Goal: Transaction & Acquisition: Download file/media

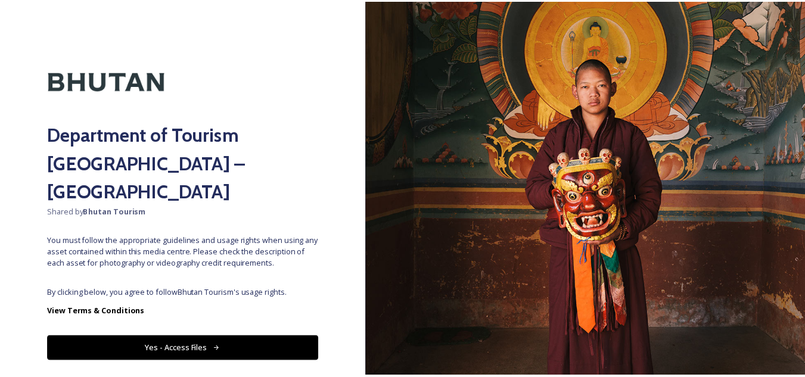
scroll to position [14, 0]
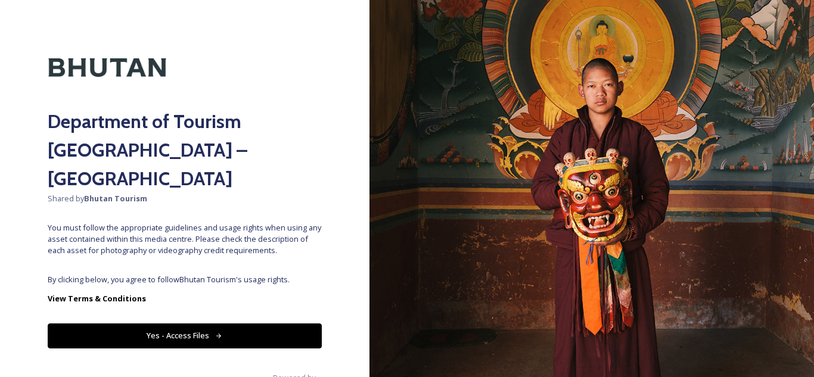
click at [219, 324] on button "Yes - Access Files" at bounding box center [185, 336] width 274 height 24
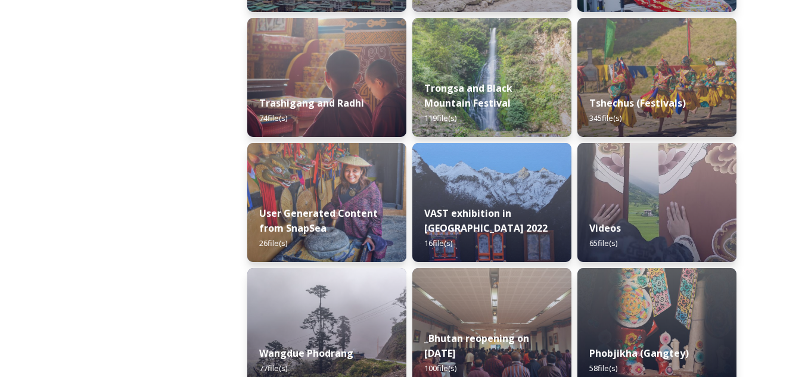
scroll to position [1430, 0]
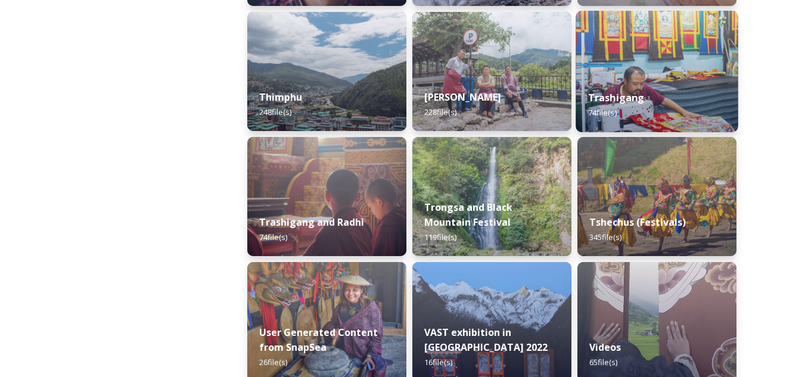
click at [653, 94] on div "Trashigang 74 file(s)" at bounding box center [657, 105] width 162 height 54
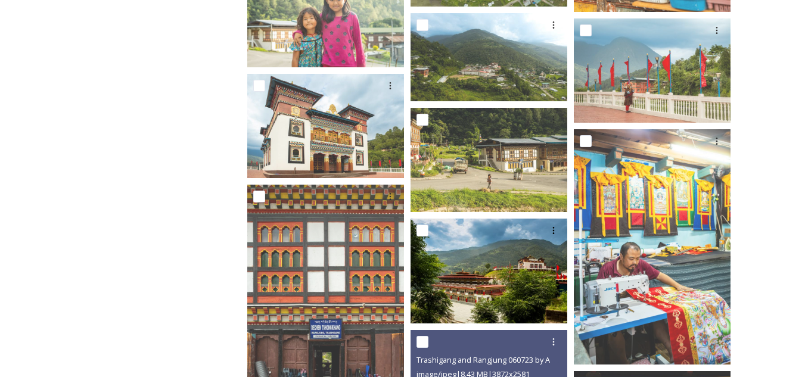
scroll to position [1907, 0]
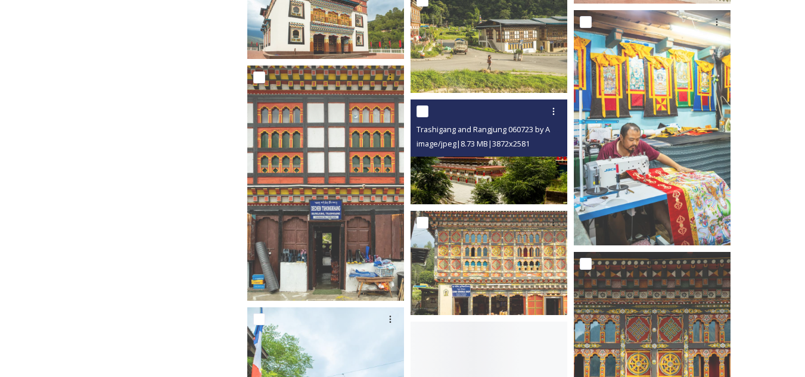
click at [490, 187] on img at bounding box center [489, 152] width 157 height 104
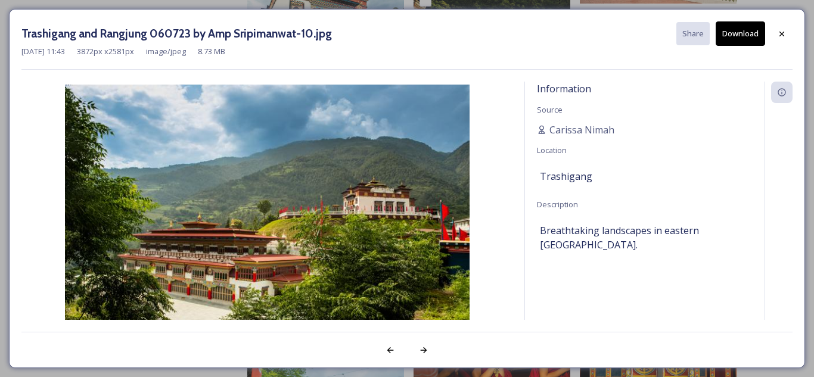
click at [743, 26] on button "Download" at bounding box center [740, 33] width 49 height 24
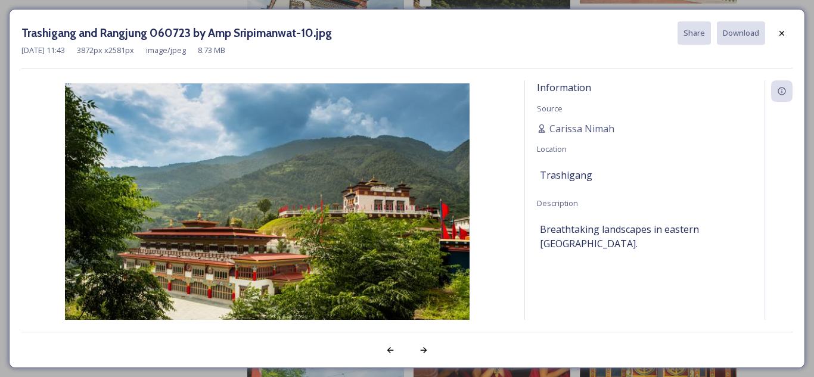
drag, startPoint x: 744, startPoint y: 35, endPoint x: 759, endPoint y: 114, distance: 80.8
click at [759, 114] on div "Information Source [PERSON_NAME] Location [GEOGRAPHIC_DATA] Description Breatht…" at bounding box center [645, 215] width 240 height 270
click at [781, 33] on icon at bounding box center [781, 32] width 5 height 5
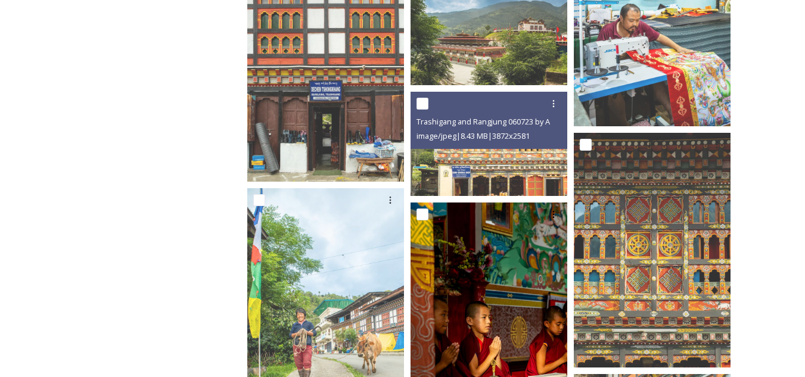
scroll to position [1966, 0]
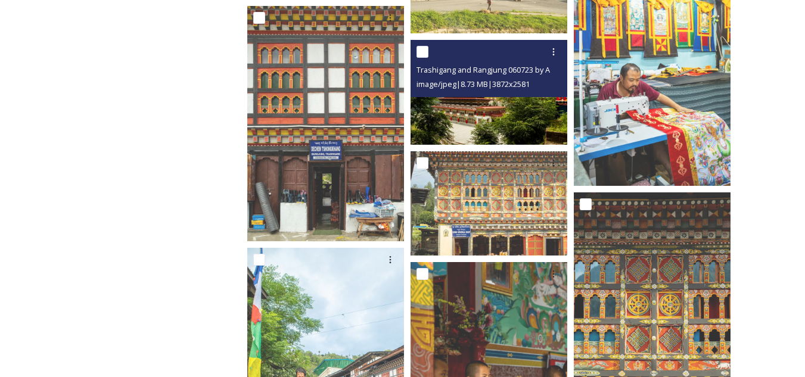
click at [501, 110] on img at bounding box center [489, 92] width 157 height 104
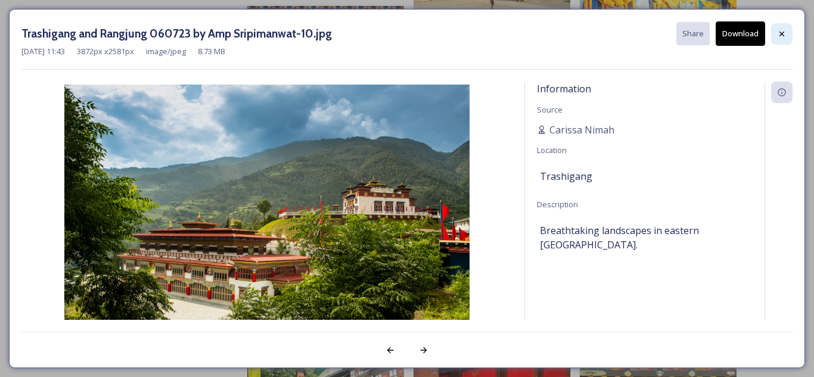
click at [787, 35] on div at bounding box center [781, 33] width 21 height 21
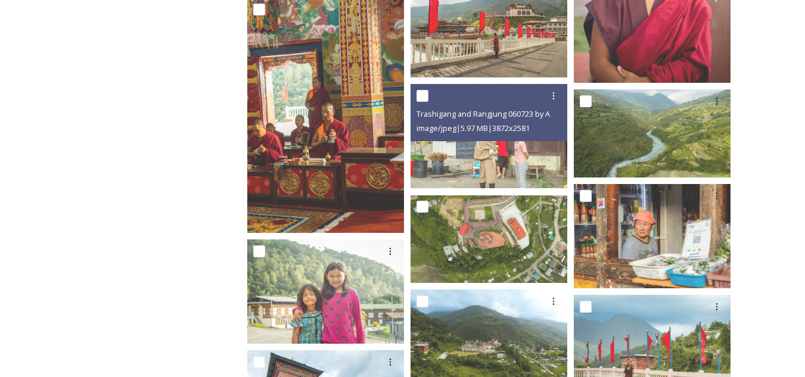
scroll to position [1392, 0]
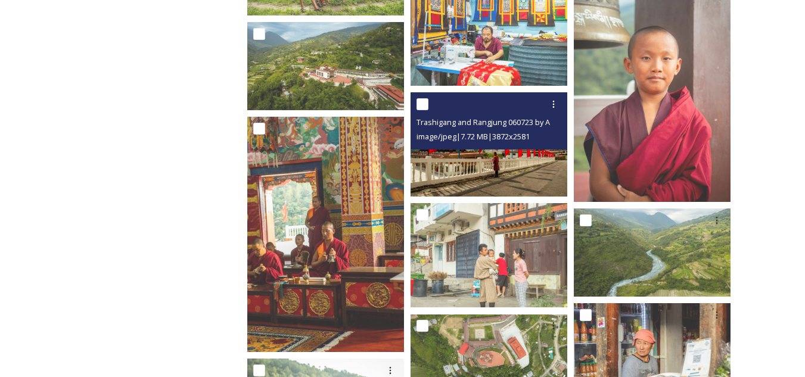
click at [480, 166] on img at bounding box center [489, 144] width 157 height 104
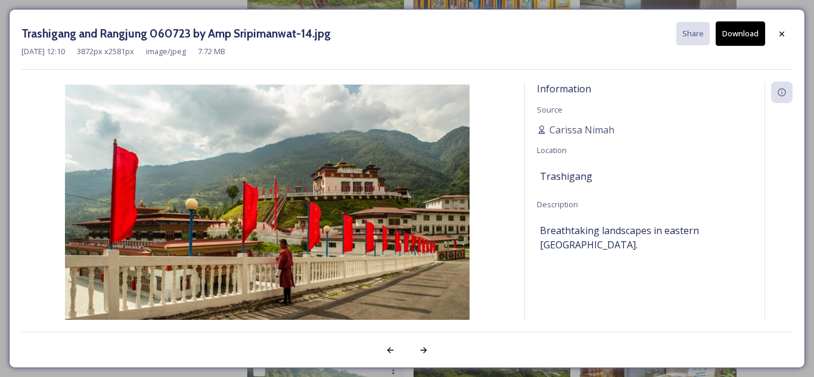
click at [751, 32] on button "Download" at bounding box center [740, 33] width 49 height 24
click at [781, 35] on icon at bounding box center [782, 34] width 10 height 10
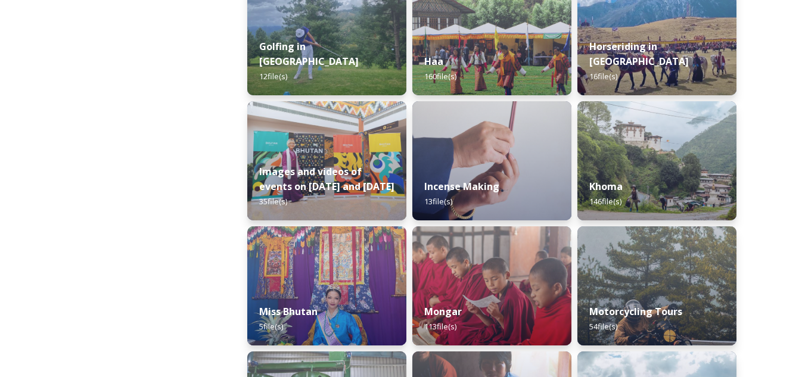
scroll to position [834, 0]
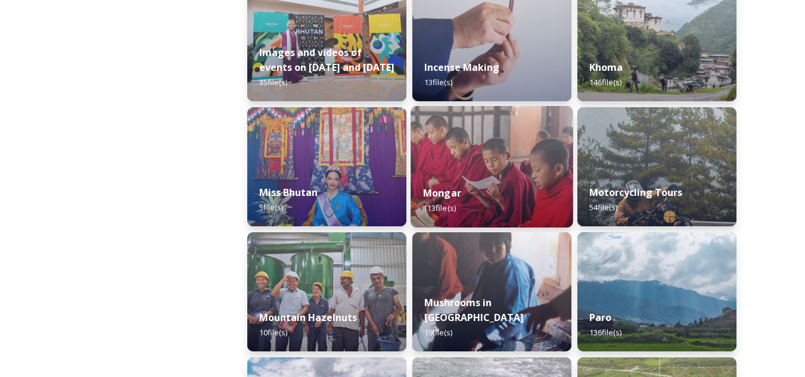
click at [501, 167] on img at bounding box center [492, 167] width 162 height 122
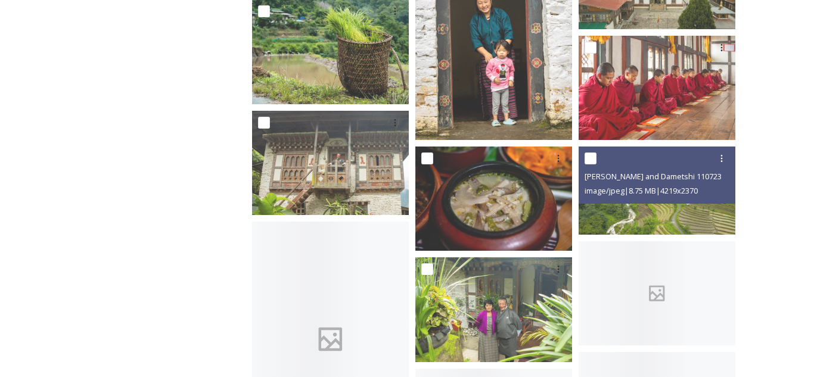
scroll to position [2801, 0]
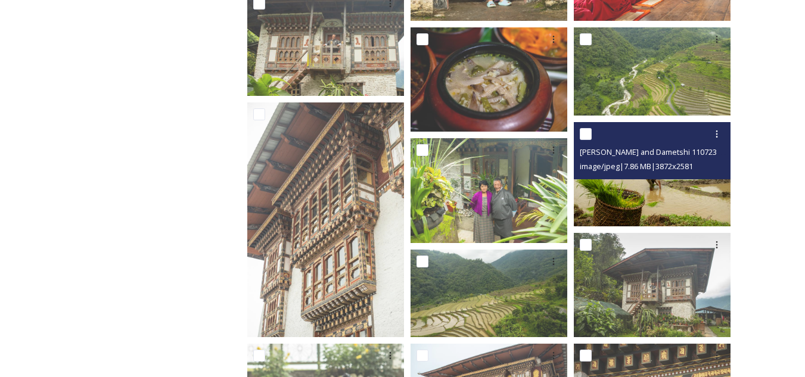
click at [647, 197] on img at bounding box center [652, 174] width 157 height 104
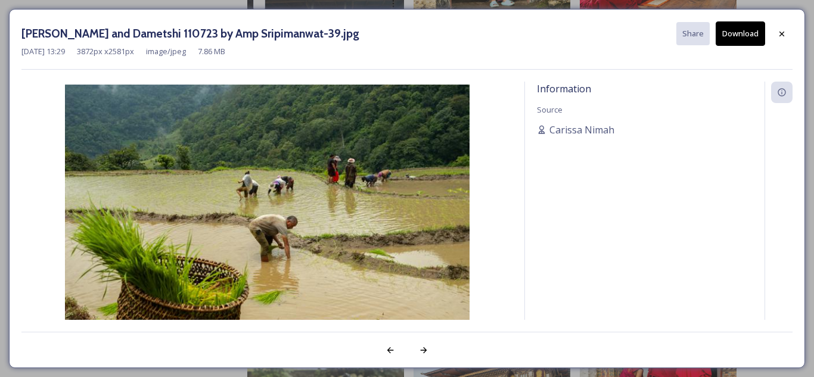
click at [738, 32] on button "Download" at bounding box center [740, 33] width 49 height 24
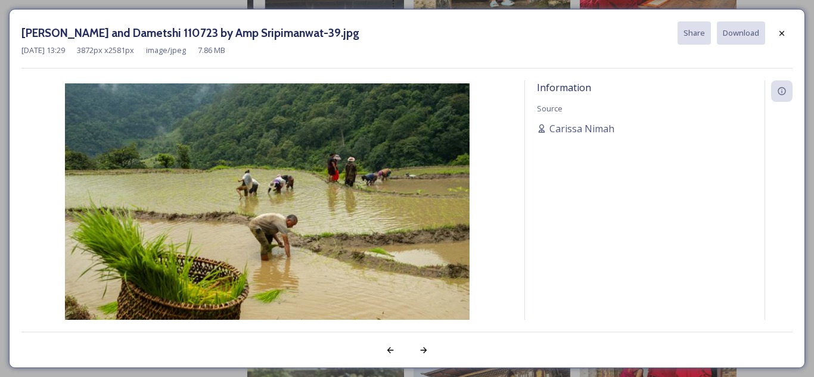
click at [651, 191] on div "Information Source [PERSON_NAME]" at bounding box center [645, 215] width 240 height 270
click at [782, 33] on icon at bounding box center [781, 32] width 5 height 5
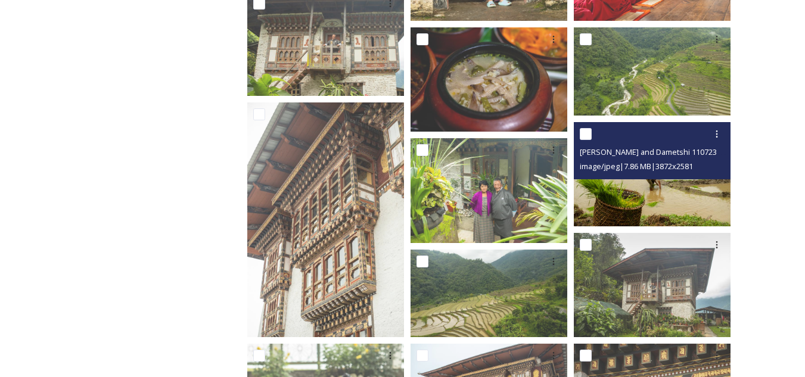
click at [654, 200] on img at bounding box center [652, 174] width 157 height 104
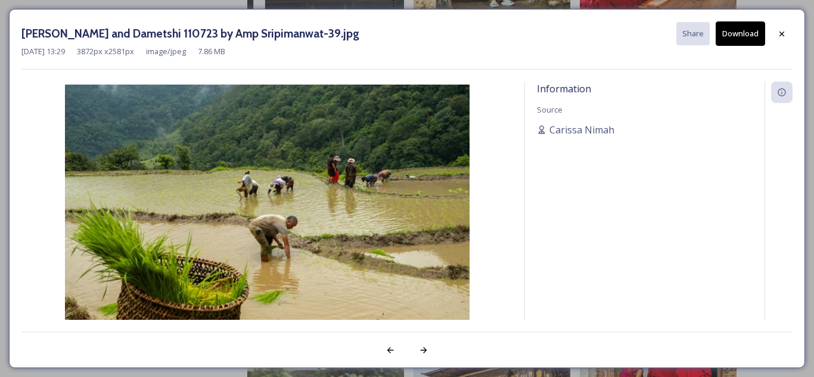
click at [756, 32] on button "Download" at bounding box center [740, 33] width 49 height 24
